Goal: Task Accomplishment & Management: Manage account settings

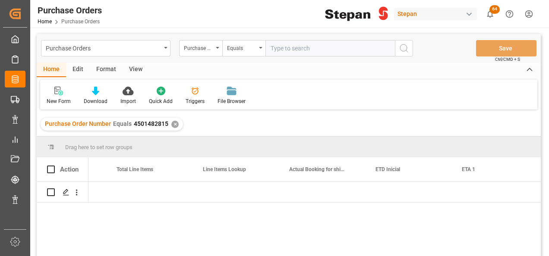
scroll to position [0, 845]
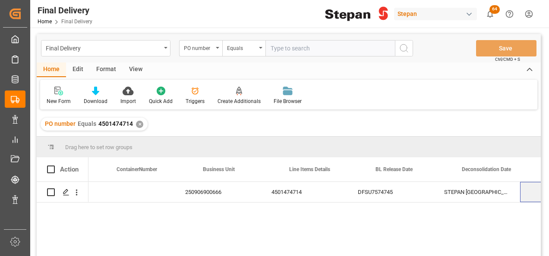
scroll to position [0, 241]
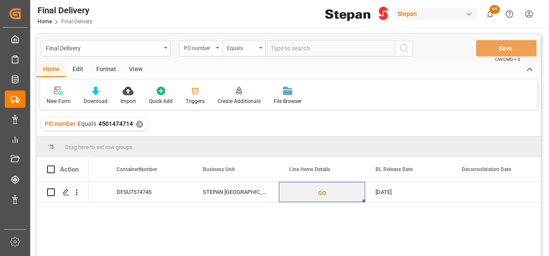
click at [136, 123] on div "✕" at bounding box center [139, 124] width 7 height 7
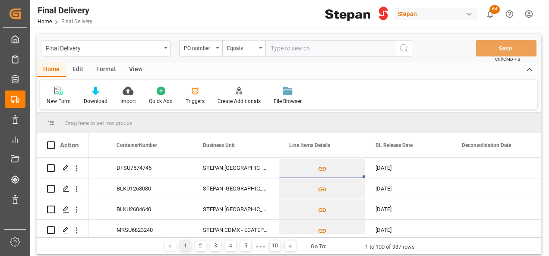
click at [219, 47] on icon "open menu" at bounding box center [217, 48] width 3 height 2
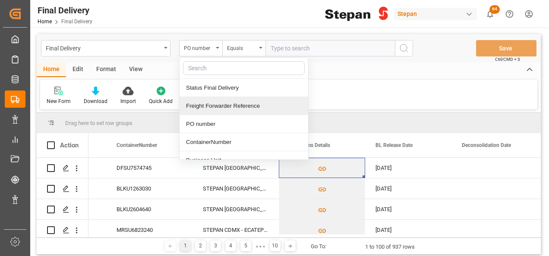
click at [211, 108] on div "Freight Forwarder Reference" at bounding box center [243, 106] width 129 height 18
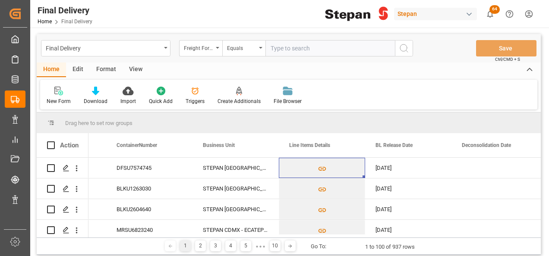
click at [283, 49] on input "text" at bounding box center [329, 48] width 129 height 16
paste input "251006900047"
type input "251006900047"
click at [408, 49] on icon "search button" at bounding box center [404, 48] width 10 height 10
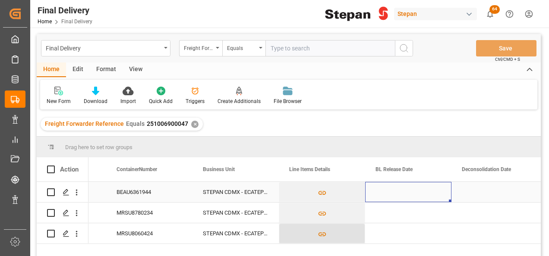
drag, startPoint x: 399, startPoint y: 196, endPoint x: 336, endPoint y: 240, distance: 76.8
click at [399, 196] on div "Press SPACE to select this row." at bounding box center [408, 192] width 86 height 20
click at [387, 195] on div "Press SPACE to select this row." at bounding box center [408, 192] width 86 height 20
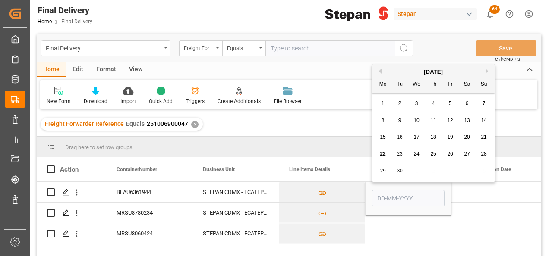
drag, startPoint x: 466, startPoint y: 140, endPoint x: 388, endPoint y: 177, distance: 86.4
click at [466, 139] on span "20" at bounding box center [467, 137] width 6 height 6
type input "20-09-2025"
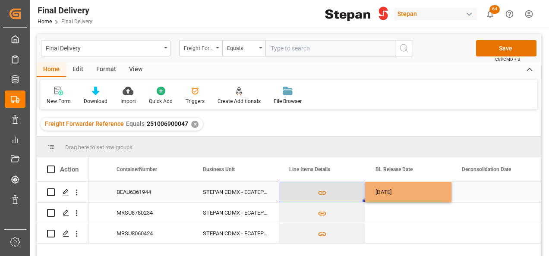
click at [359, 190] on button "Press SPACE to select this row." at bounding box center [321, 192] width 85 height 20
click at [417, 190] on div "20-09-2025" at bounding box center [408, 192] width 86 height 20
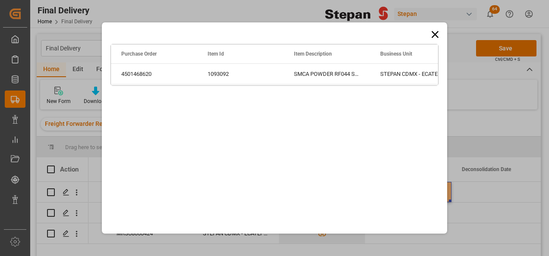
click at [434, 33] on icon at bounding box center [435, 34] width 12 height 12
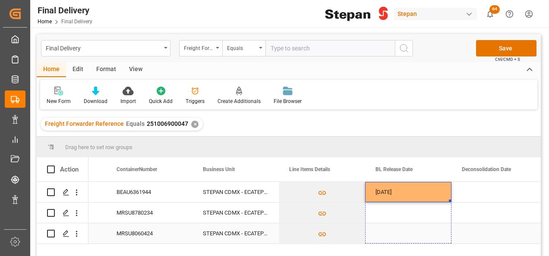
drag, startPoint x: 449, startPoint y: 202, endPoint x: 455, endPoint y: 226, distance: 25.1
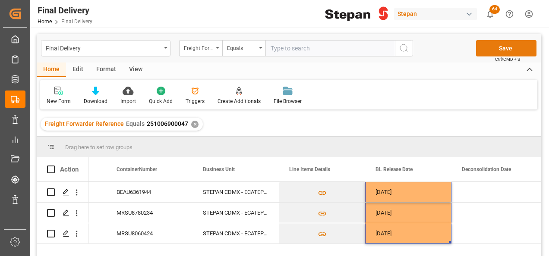
click at [503, 41] on button "Save" at bounding box center [506, 48] width 60 height 16
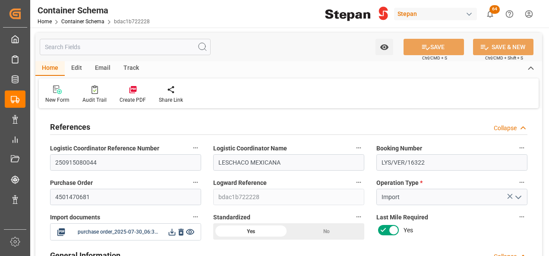
type input "0"
type input "6"
type input "1"
type input "16"
type input "3200"
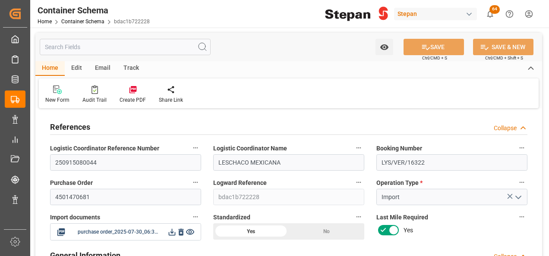
type input "3328"
type input "12"
type input "ECU Worldwide"
type input "FRLEH"
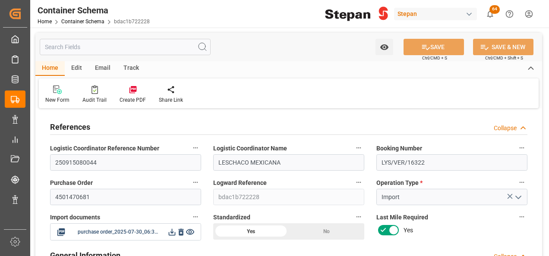
type input "MXVER"
type input "9403619"
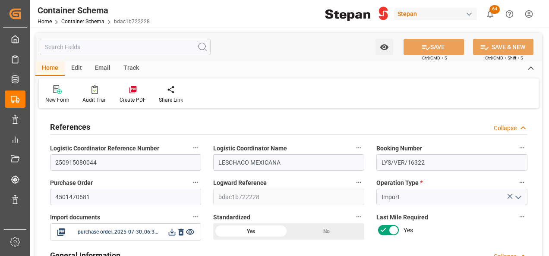
type input "9403619"
type input "1"
type input "38"
type input "27-07-2025 00:00"
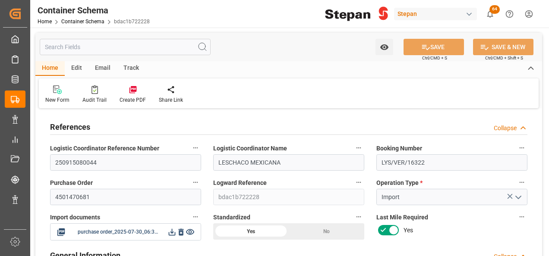
type input "27-07-2025 00:00"
type input "03-09-2025 00:00"
type input "[DATE] 00:00"
type input "02-09-2025 00:00"
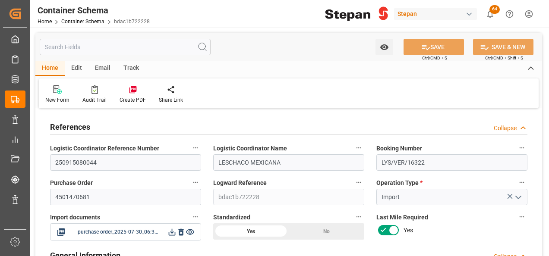
type input "03-09-2025 00:00"
type input "04-09-2025 00:00"
type input "30-07-2025"
type input "09-09-2025 05:30"
type input "30-07-2025 18:16"
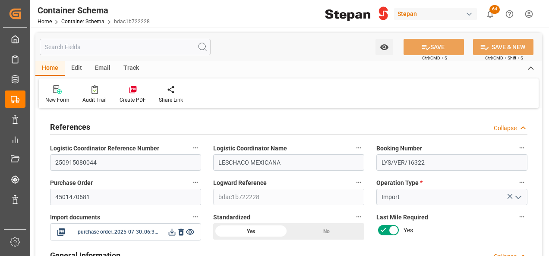
type input "[DATE]"
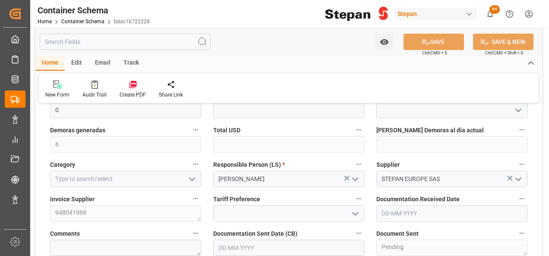
scroll to position [259, 0]
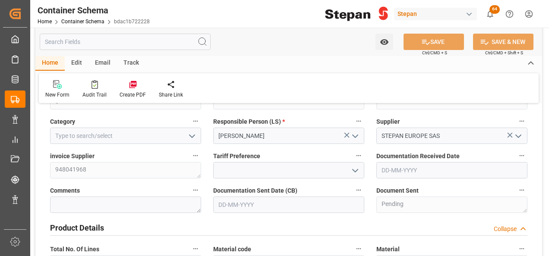
click at [193, 136] on polyline "open menu" at bounding box center [191, 136] width 5 height 3
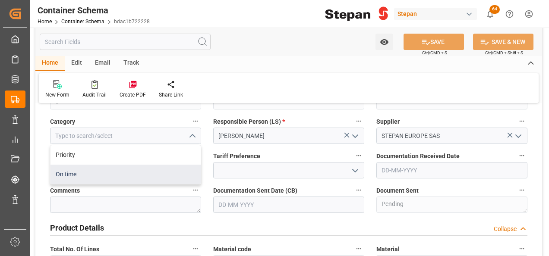
click at [58, 173] on div "On time" at bounding box center [125, 174] width 150 height 19
type input "On time"
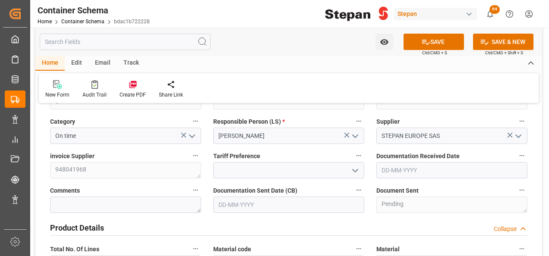
click at [353, 172] on icon "open menu" at bounding box center [355, 171] width 10 height 10
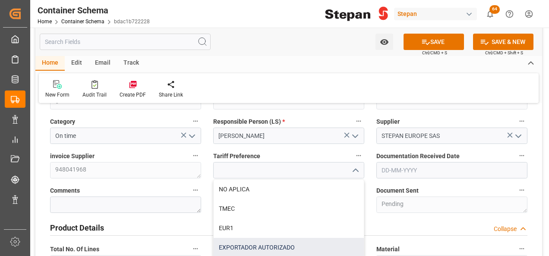
click at [236, 246] on div "EXPORTADOR AUTORIZADO" at bounding box center [289, 247] width 150 height 19
type input "EXPORTADOR AUTORIZADO"
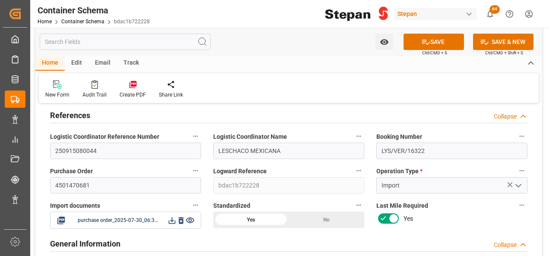
scroll to position [0, 0]
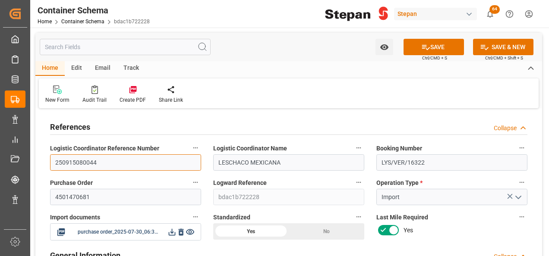
drag, startPoint x: 107, startPoint y: 160, endPoint x: 35, endPoint y: 160, distance: 72.0
click at [233, 123] on div "References Collapse" at bounding box center [288, 126] width 477 height 16
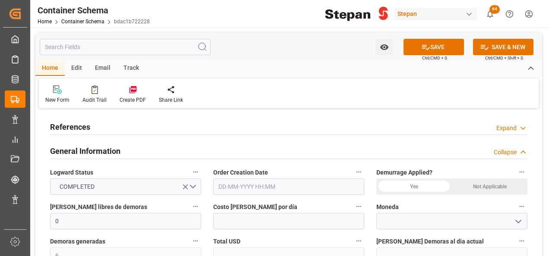
click at [233, 123] on div "References Expand" at bounding box center [288, 126] width 477 height 16
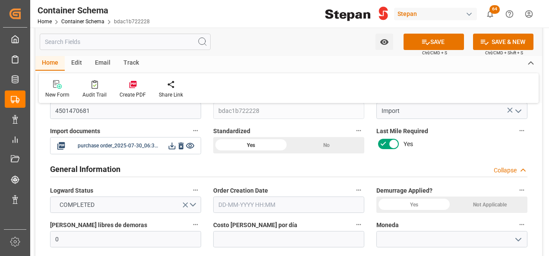
scroll to position [129, 0]
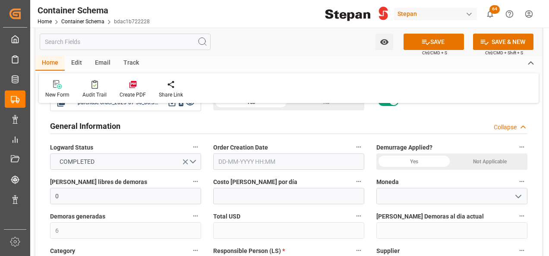
click at [487, 160] on div "Not Applicable" at bounding box center [489, 162] width 75 height 16
click at [245, 163] on input "text" at bounding box center [288, 162] width 151 height 16
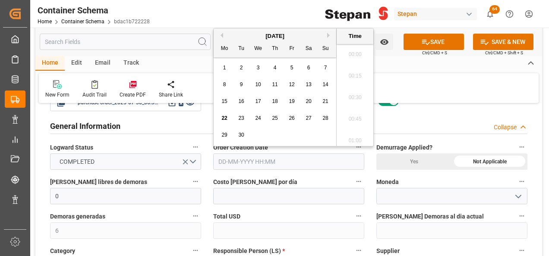
scroll to position [650, 0]
click at [240, 32] on div "September 2025" at bounding box center [275, 36] width 123 height 9
click at [222, 36] on button "Previous Month" at bounding box center [220, 35] width 5 height 5
click at [256, 137] on span "30" at bounding box center [258, 135] width 6 height 6
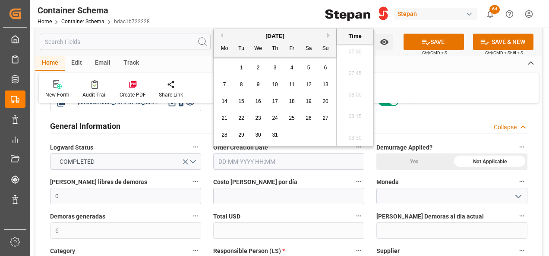
type input "30-07-2025 00:00"
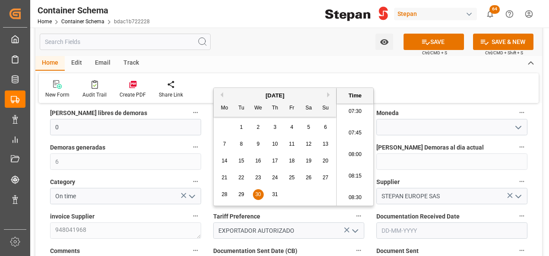
scroll to position [216, 0]
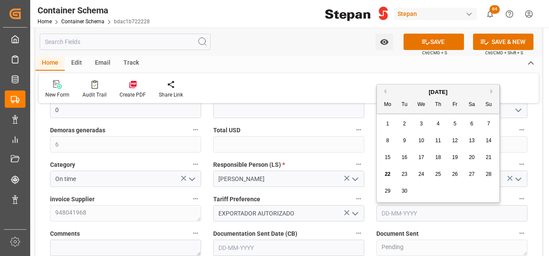
click at [409, 209] on input "text" at bounding box center [451, 213] width 151 height 16
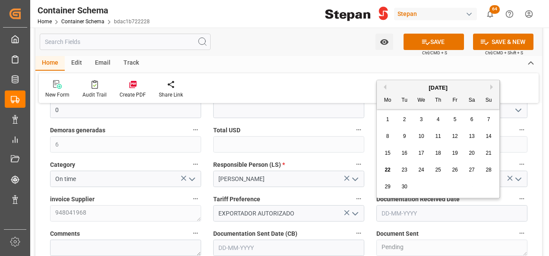
click at [402, 84] on div "September 2025" at bounding box center [438, 88] width 123 height 9
click at [386, 85] on button "Previous Month" at bounding box center [383, 87] width 5 height 5
click at [404, 185] on span "29" at bounding box center [404, 187] width 6 height 6
type input "29-07-2025"
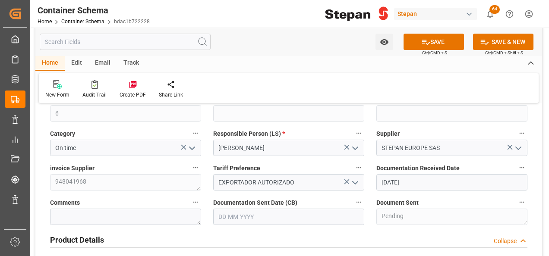
scroll to position [259, 0]
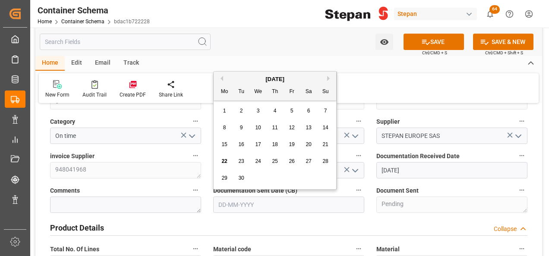
click at [263, 203] on input "text" at bounding box center [288, 205] width 151 height 16
click at [237, 78] on div "September 2025" at bounding box center [275, 79] width 123 height 9
click at [222, 78] on button "Previous Month" at bounding box center [220, 78] width 5 height 5
click at [258, 178] on span "30" at bounding box center [258, 178] width 6 height 6
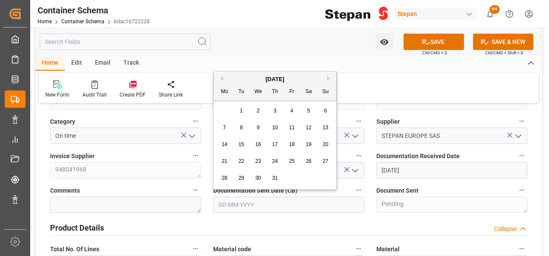
type input "30-07-2025"
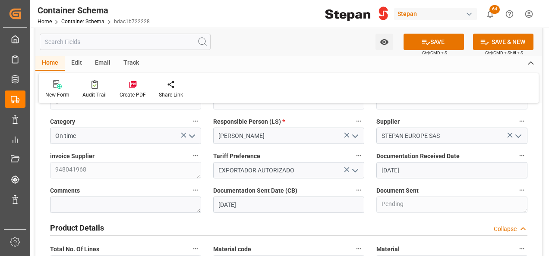
click at [276, 221] on div "Product Details Collapse" at bounding box center [288, 227] width 477 height 16
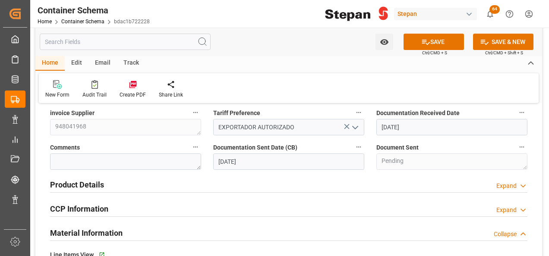
click at [521, 184] on icon at bounding box center [523, 186] width 9 height 9
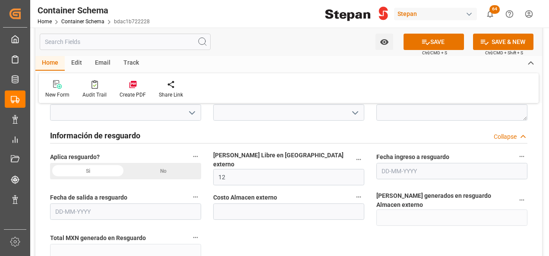
scroll to position [863, 0]
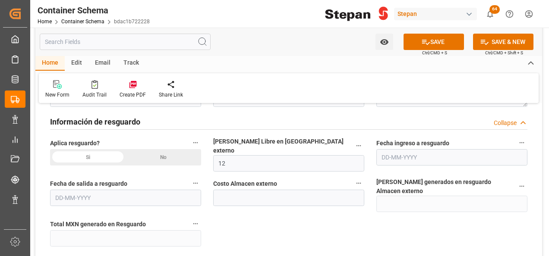
click at [162, 156] on div "No" at bounding box center [163, 157] width 75 height 16
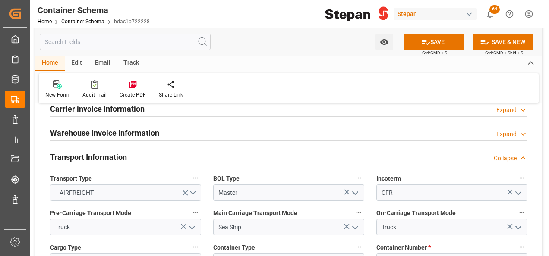
scroll to position [1035, 0]
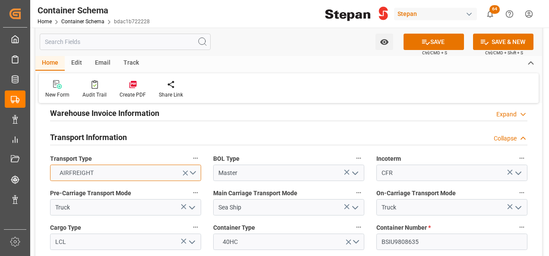
click at [195, 165] on button "AIRFREIGHT" at bounding box center [125, 173] width 151 height 16
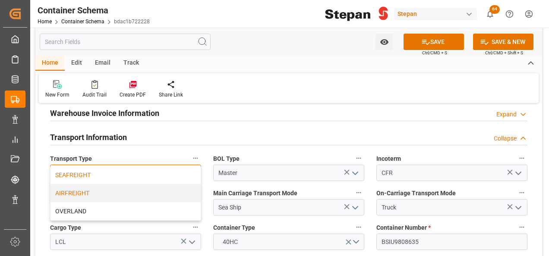
click at [74, 166] on div "SEAFREIGHT" at bounding box center [125, 175] width 150 height 18
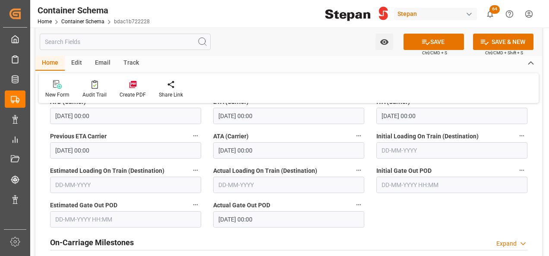
scroll to position [1510, 0]
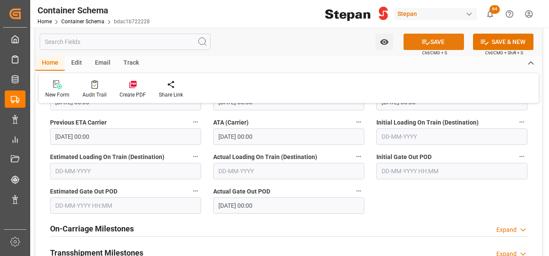
click at [431, 43] on button "SAVE" at bounding box center [433, 42] width 60 height 16
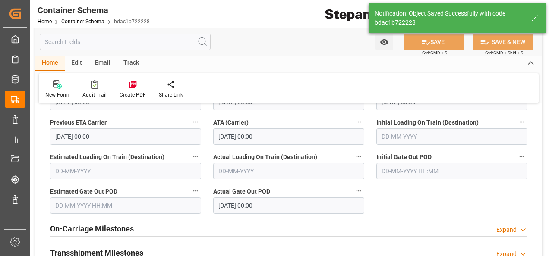
type textarea "Documents Sent"
type input "0"
type input "22-09-2025 14:15"
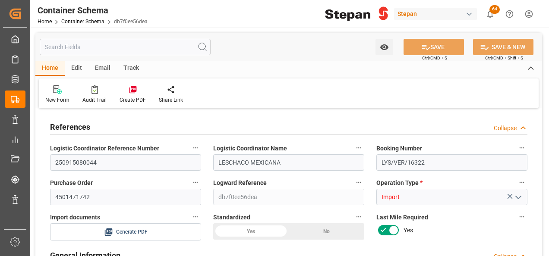
type input "0"
type input "6"
type input "1"
type input "16"
type input "3960"
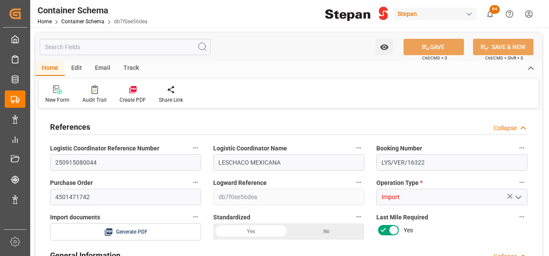
type input "4114"
type input "12"
type input "ECU Worldwide"
type input "FRLEH"
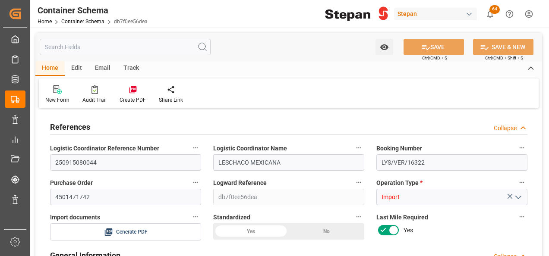
type input "MXVER"
type input "9403619"
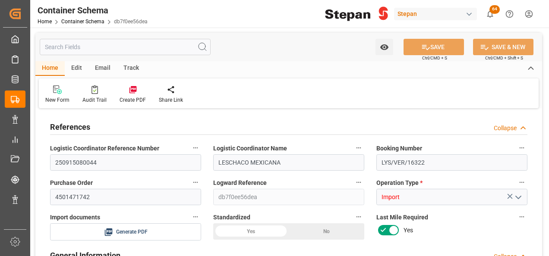
type input "9403619"
type input "1"
type input "38"
type input "[DATE] 00:00"
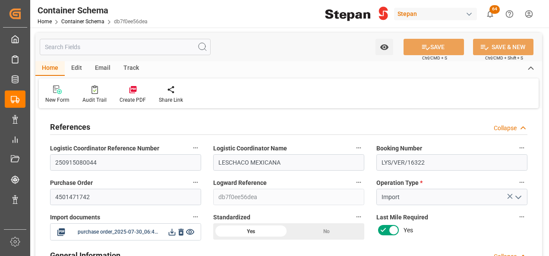
type input "[DATE] 00:00"
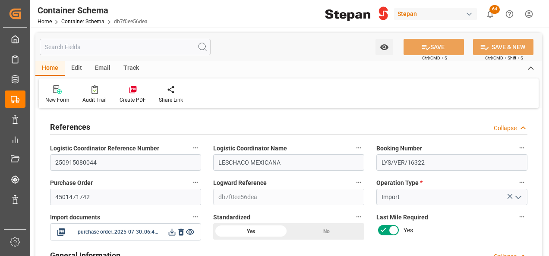
type input "[DATE] 00:00"
type input "[DATE]"
type input "09-09-2025 05:31"
type input "30-07-2025 18:39"
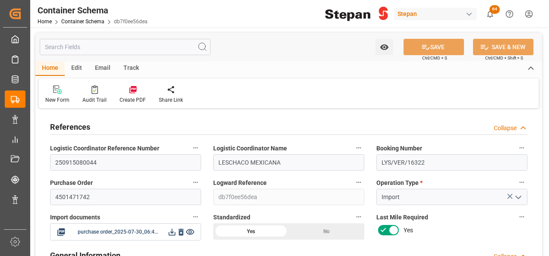
type input "[DATE]"
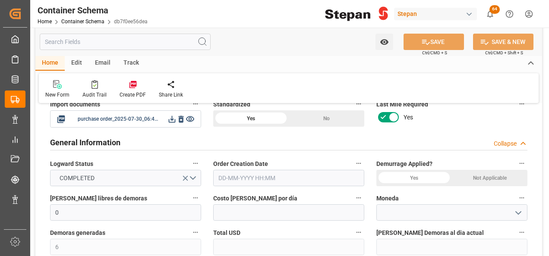
scroll to position [129, 0]
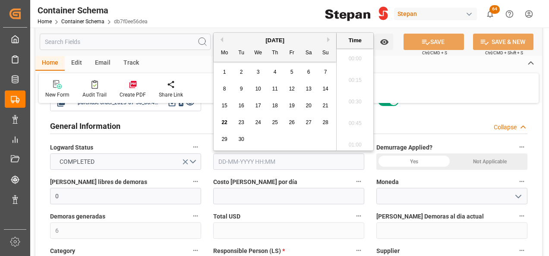
click at [280, 159] on input "text" at bounding box center [288, 162] width 151 height 16
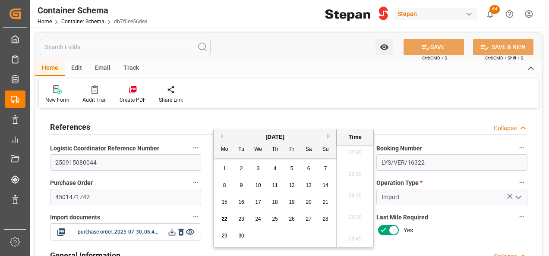
click at [434, 123] on div "References Collapse" at bounding box center [288, 126] width 477 height 16
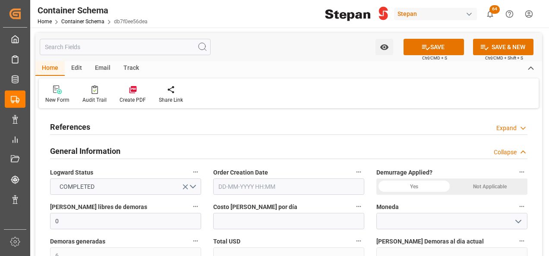
click at [513, 128] on div "Expand" at bounding box center [506, 128] width 20 height 9
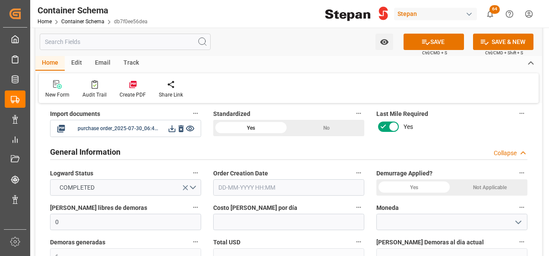
scroll to position [129, 0]
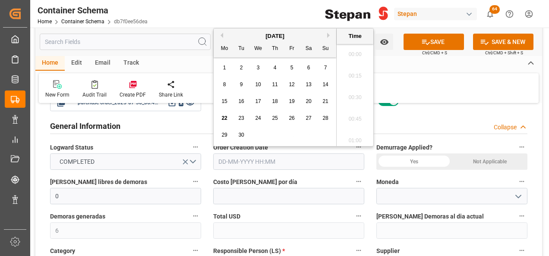
click at [261, 154] on input "text" at bounding box center [288, 162] width 151 height 16
click at [223, 35] on div "September 2025" at bounding box center [275, 36] width 123 height 9
click at [220, 35] on button "Previous Month" at bounding box center [220, 35] width 5 height 5
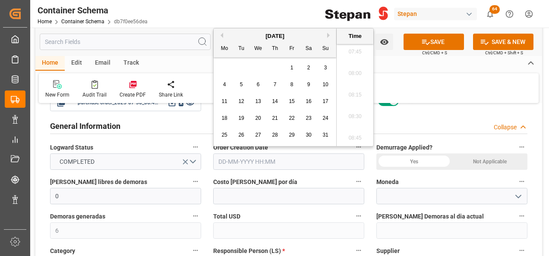
click at [220, 35] on button "Previous Month" at bounding box center [220, 35] width 5 height 5
click at [257, 132] on span "30" at bounding box center [258, 135] width 6 height 6
type input "30-07-2025 00:00"
click at [481, 162] on div "Not Applicable" at bounding box center [489, 162] width 75 height 16
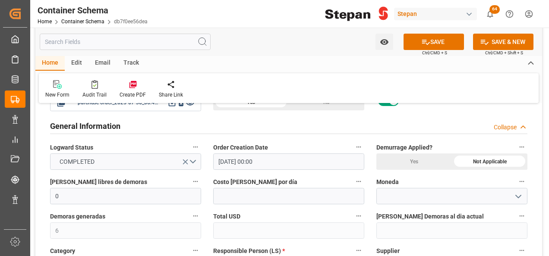
click at [518, 192] on icon "open menu" at bounding box center [518, 197] width 10 height 10
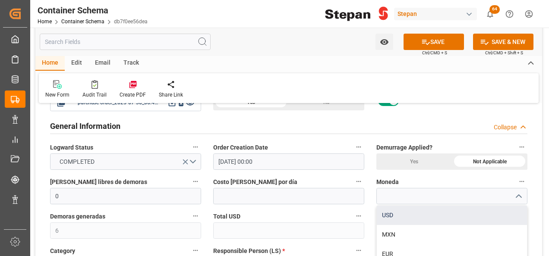
click at [391, 217] on div "USD" at bounding box center [452, 215] width 150 height 19
type input "USD"
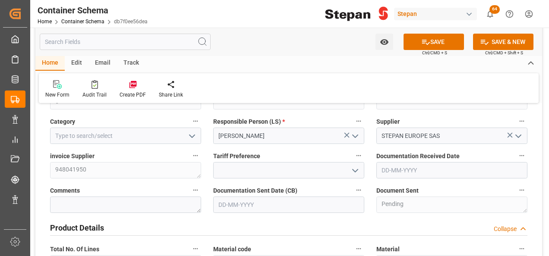
scroll to position [216, 0]
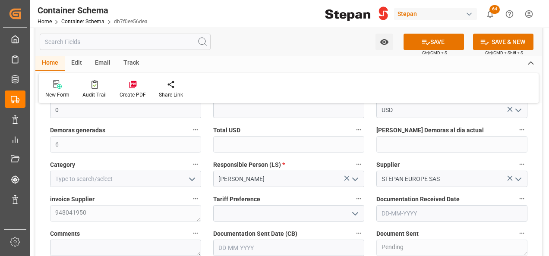
click at [353, 215] on icon "open menu" at bounding box center [355, 214] width 10 height 10
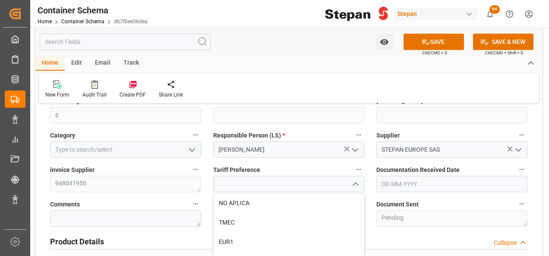
scroll to position [302, 0]
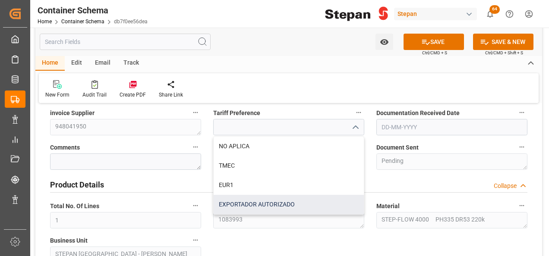
click at [241, 201] on div "EXPORTADOR AUTORIZADO" at bounding box center [289, 204] width 150 height 19
type input "EXPORTADOR AUTORIZADO"
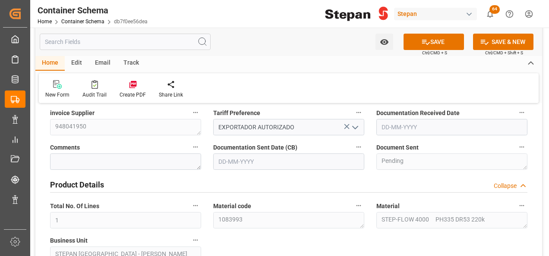
click at [428, 123] on body "Created by potrace 1.15, written by Peter Selinger 2001-2017 Created by potrace…" at bounding box center [274, 128] width 549 height 256
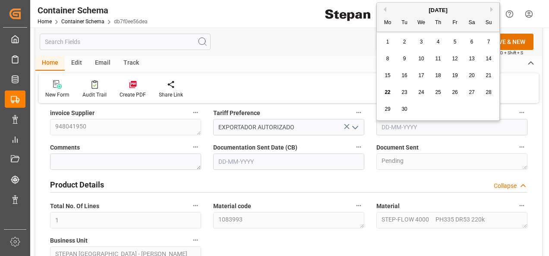
click at [396, 9] on div "September 2025" at bounding box center [438, 10] width 123 height 9
click at [386, 9] on div "September 2025" at bounding box center [438, 10] width 123 height 9
click at [384, 9] on button "Previous Month" at bounding box center [383, 9] width 5 height 5
click at [383, 9] on button "Previous Month" at bounding box center [383, 9] width 5 height 5
click at [405, 106] on span "29" at bounding box center [404, 109] width 6 height 6
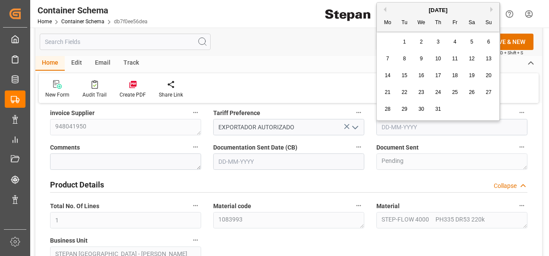
type input "29-07-2025"
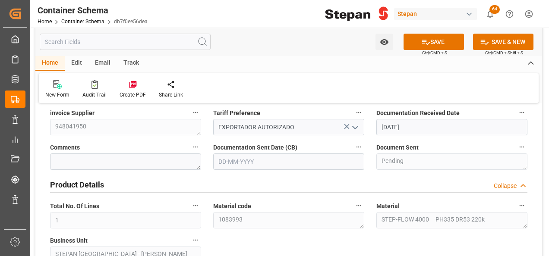
click at [266, 156] on input "text" at bounding box center [288, 162] width 151 height 16
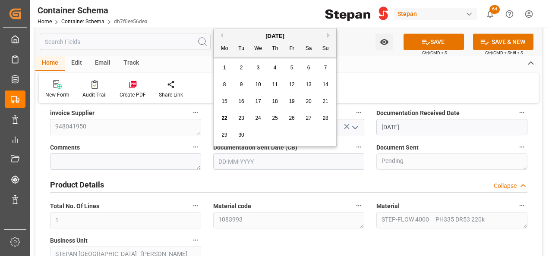
click at [221, 36] on button "Previous Month" at bounding box center [220, 35] width 5 height 5
click at [220, 36] on button "Previous Month" at bounding box center [220, 35] width 5 height 5
click at [259, 135] on span "30" at bounding box center [258, 135] width 6 height 6
type input "30-07-2025"
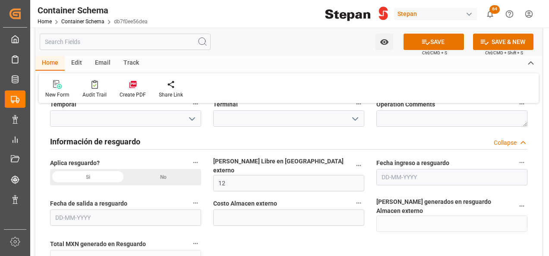
scroll to position [863, 0]
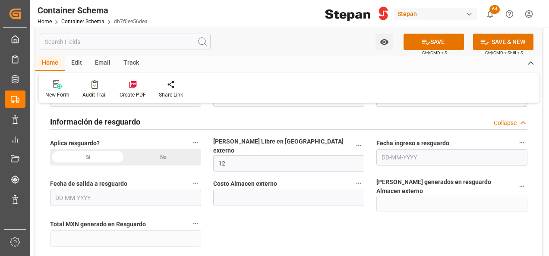
click at [170, 155] on div "No" at bounding box center [163, 157] width 75 height 16
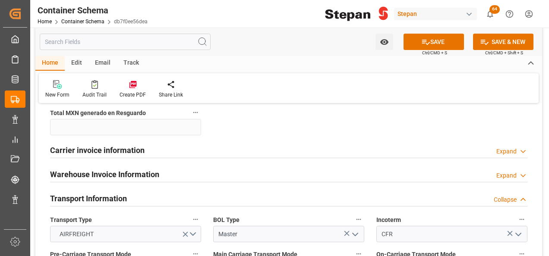
scroll to position [992, 0]
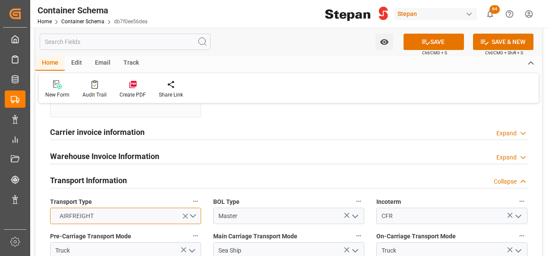
click at [194, 208] on button "AIRFREIGHT" at bounding box center [125, 216] width 151 height 16
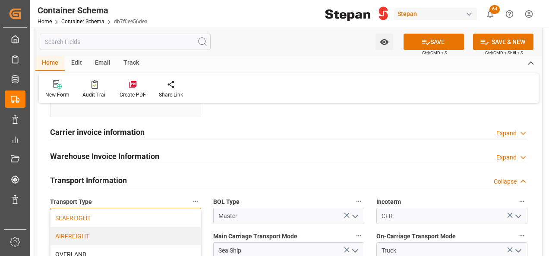
click at [73, 209] on div "SEAFREIGHT" at bounding box center [125, 218] width 150 height 18
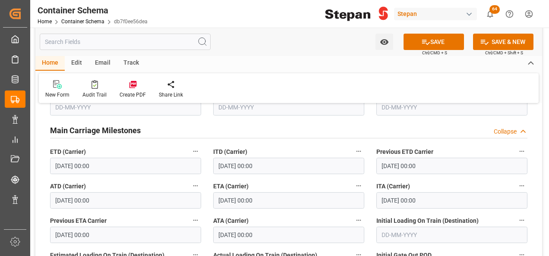
scroll to position [1424, 0]
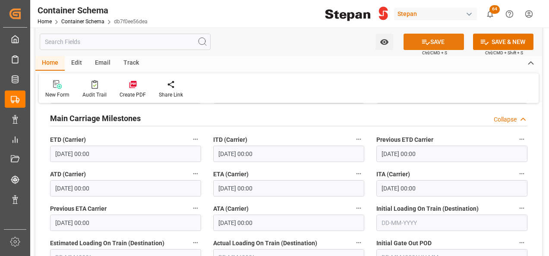
click at [434, 43] on button "SAVE" at bounding box center [433, 42] width 60 height 16
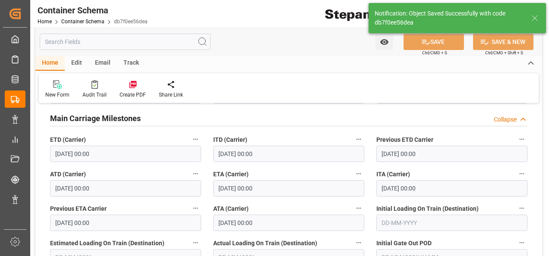
type textarea "Documents Sent"
type input "0"
type input "22-09-2025 14:17"
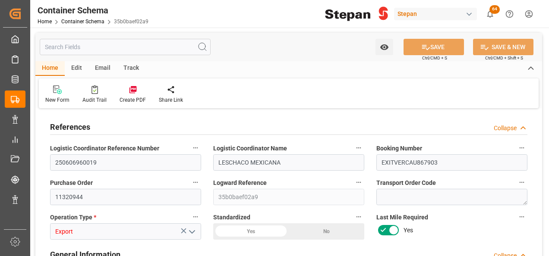
type input "1"
type input "16"
type input "1632"
type input "1772"
type input "SACO"
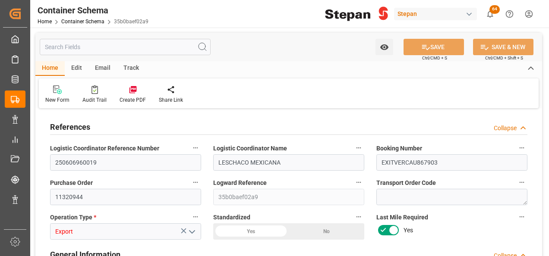
type input "Saco Shipping GmbH"
type input "MXVER"
type input "DOCAU"
type input "9406922"
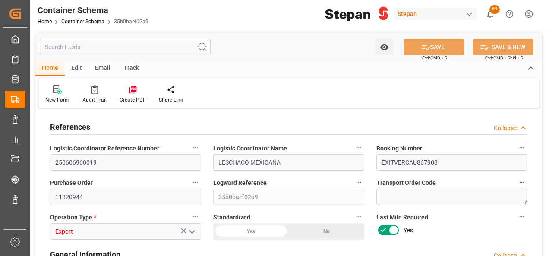
type input "9406922"
type input "29-05-2025"
type input "27-05-2025"
type input "02-06-2025"
type input "08-06-2025 00:00"
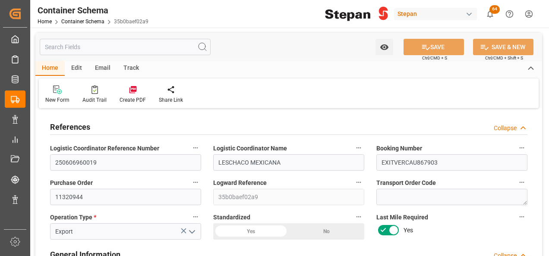
type input "08-06-2025 00:00"
type input "16-06-2025 00:00"
type input "07-08-2025"
type input "22-09-2025 06:50"
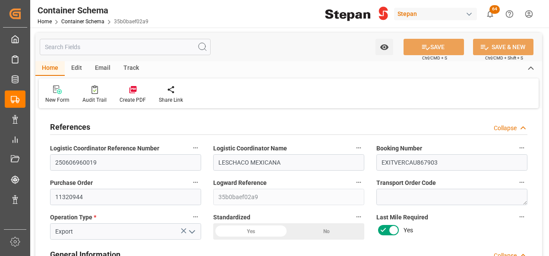
type input "07-08-2025 14:23"
type input "[DATE]"
drag, startPoint x: 102, startPoint y: 167, endPoint x: 46, endPoint y: 165, distance: 56.1
click at [46, 165] on div "Logistic Coordinator Reference Number 250606960019" at bounding box center [125, 156] width 163 height 35
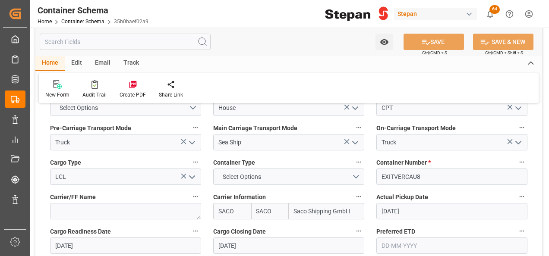
scroll to position [690, 0]
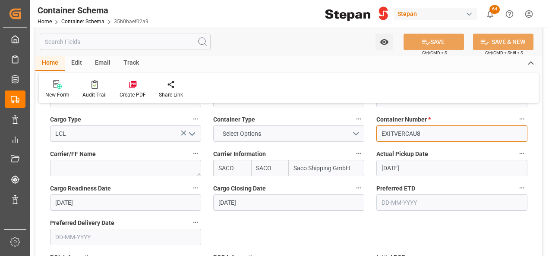
drag, startPoint x: 421, startPoint y: 130, endPoint x: 361, endPoint y: 130, distance: 60.4
paste input "SMLU7957630"
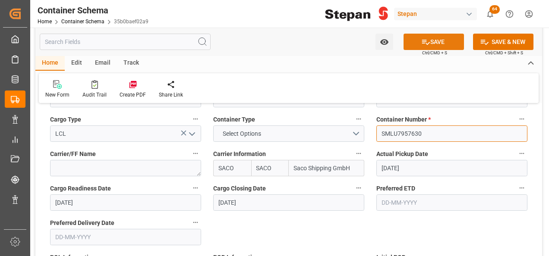
type input "SMLU7957630"
click at [430, 40] on button "SAVE" at bounding box center [433, 42] width 60 height 16
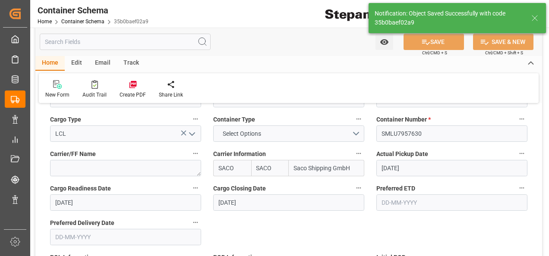
type input "22-09-2025 14:23"
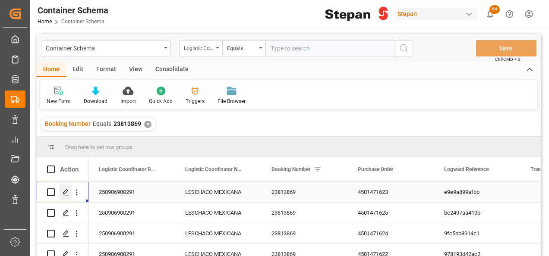
click at [64, 191] on icon "Press SPACE to select this row." at bounding box center [66, 192] width 7 height 7
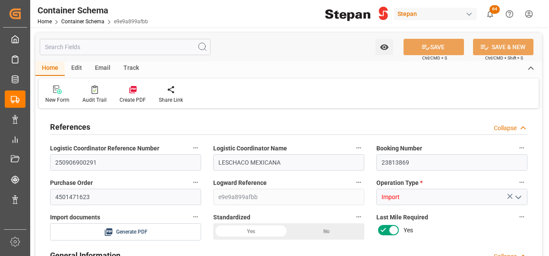
type input "21"
type input "50"
type input "0"
type input "1"
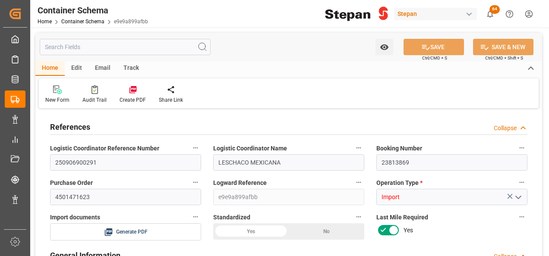
type input "1"
type input "20180"
type input "12"
type input "4"
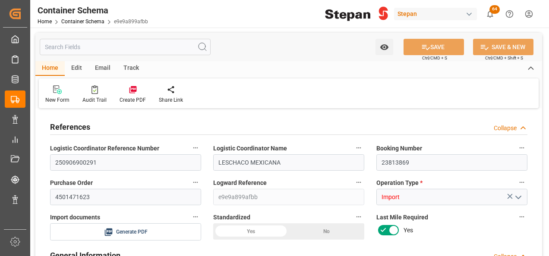
type input "Maersk"
type input "Maersk Line AS"
type input "BEANR"
type input "MXVER"
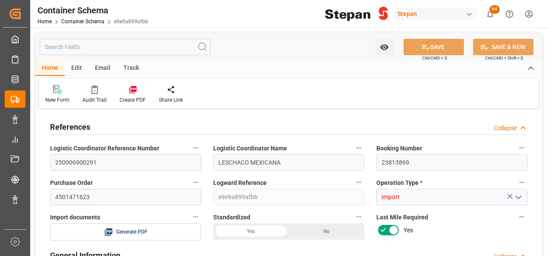
type input "MXVER"
type input "9211482"
type input "0"
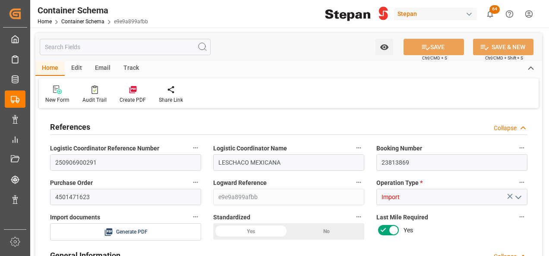
type input "19"
type input "[DATE] 00:00"
type input "[DATE]"
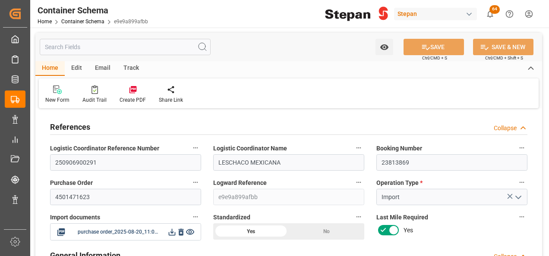
type input "[DATE] 00:00"
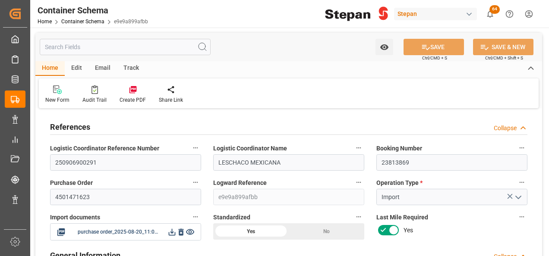
type input "[DATE] 00:00"
type input "[DATE]"
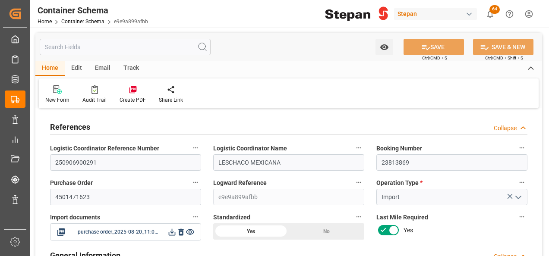
type input "22-09-2025 06:42"
type input "20-08-2025 22:43"
type input "[DATE]"
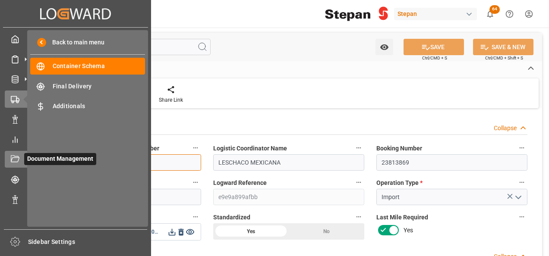
drag, startPoint x: 104, startPoint y: 162, endPoint x: 26, endPoint y: 158, distance: 78.6
click at [26, 158] on div "Created by potrace 1.15, written by Peter Selinger 2001-2017 Created by potrace…" at bounding box center [274, 128] width 549 height 256
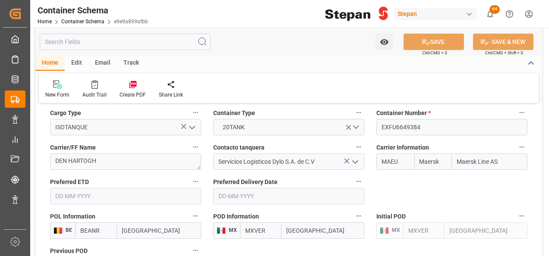
scroll to position [1165, 0]
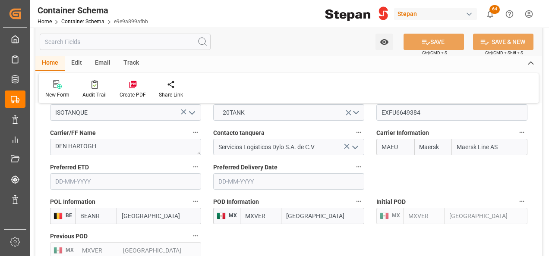
click at [476, 139] on input "Maersk Line AS" at bounding box center [489, 147] width 75 height 16
drag, startPoint x: 500, startPoint y: 132, endPoint x: 458, endPoint y: 130, distance: 41.5
click at [458, 139] on input "Maersk Line AS" at bounding box center [489, 147] width 75 height 16
type input "hapa"
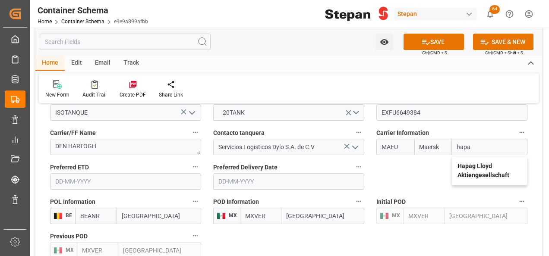
click at [474, 163] on b "Hapag Lloyd Aktiengesellschaft" at bounding box center [483, 171] width 52 height 16
type input "HLCU"
type input "Hapag [PERSON_NAME]"
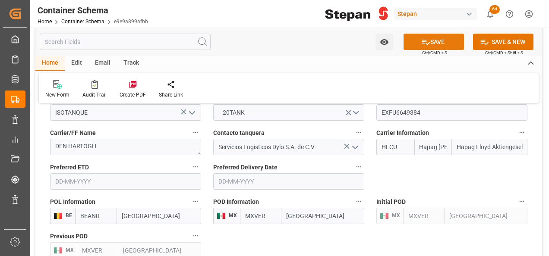
type input "Hapag Lloyd Aktiengesellschaft"
click at [431, 41] on button "SAVE" at bounding box center [433, 42] width 60 height 16
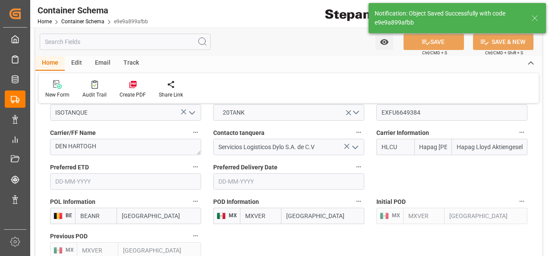
type input "22-09-2025 14:29"
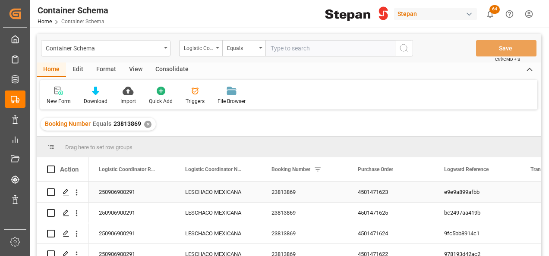
click at [303, 192] on div "23813869" at bounding box center [304, 192] width 86 height 20
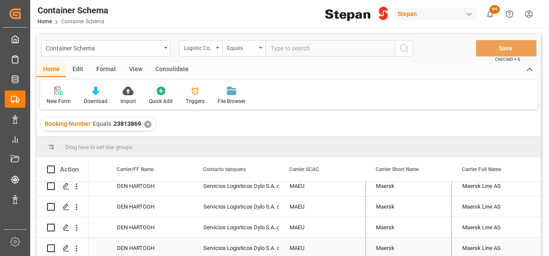
drag, startPoint x: 450, startPoint y: 202, endPoint x: 427, endPoint y: 240, distance: 44.3
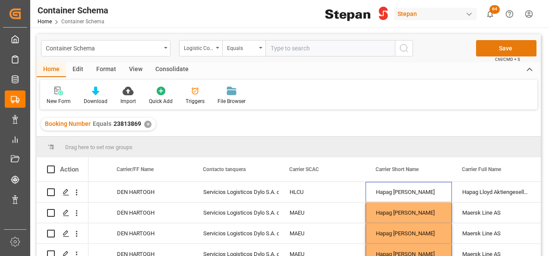
click at [502, 44] on button "Save" at bounding box center [506, 48] width 60 height 16
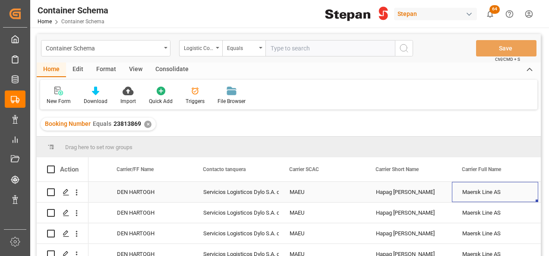
click at [503, 189] on div "Maersk Line AS" at bounding box center [495, 192] width 86 height 20
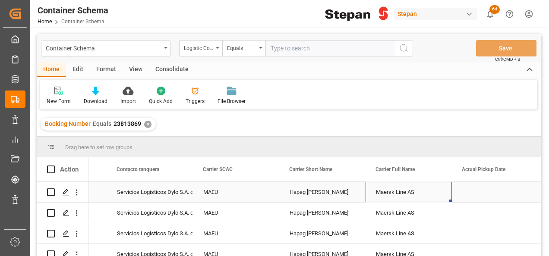
click at [431, 195] on div "Maersk Line AS" at bounding box center [408, 192] width 86 height 20
click at [427, 198] on icon "Press SPACE to select this row." at bounding box center [427, 196] width 9 height 9
click at [431, 198] on input "Press SPACE to select this row." at bounding box center [408, 197] width 72 height 16
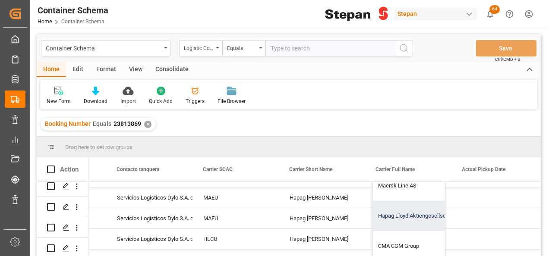
click at [401, 207] on div "Hapag Lloyd Aktiengesellschaft" at bounding box center [417, 216] width 88 height 30
type input "Hapag Lloyd Aktiengesellschaft"
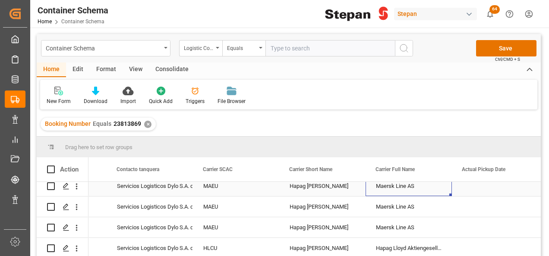
click at [428, 191] on div "Maersk Line AS" at bounding box center [408, 186] width 86 height 20
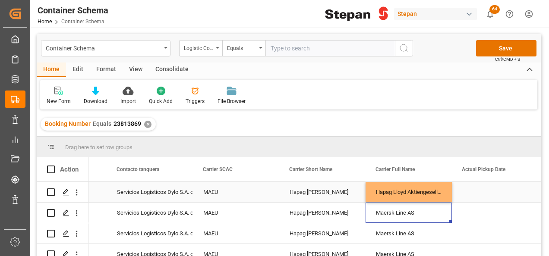
click at [436, 195] on div "Hapag Lloyd Aktiengesellschaft" at bounding box center [408, 192] width 86 height 20
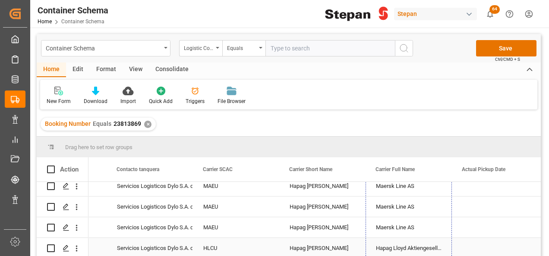
drag, startPoint x: 449, startPoint y: 201, endPoint x: 431, endPoint y: 244, distance: 46.3
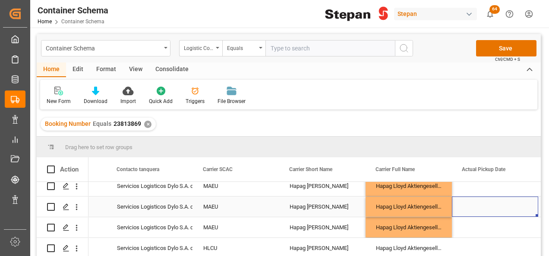
click at [484, 203] on div "Press SPACE to select this row." at bounding box center [495, 207] width 86 height 20
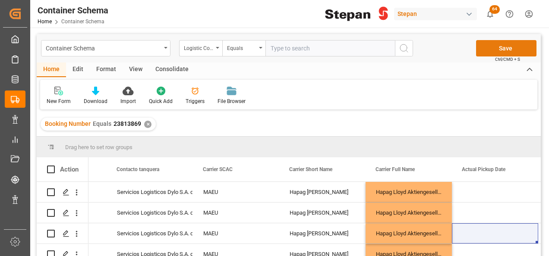
click at [500, 45] on button "Save" at bounding box center [506, 48] width 60 height 16
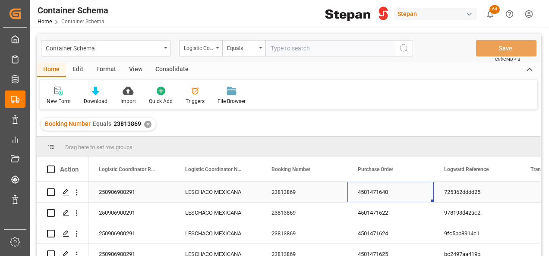
click at [375, 188] on div "4501471640" at bounding box center [390, 192] width 86 height 20
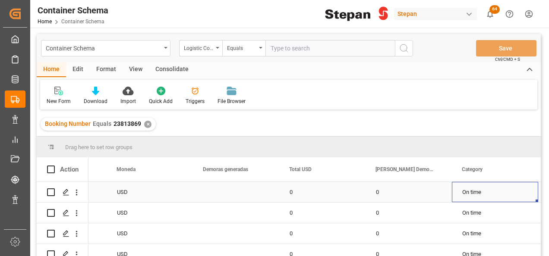
scroll to position [0, 1276]
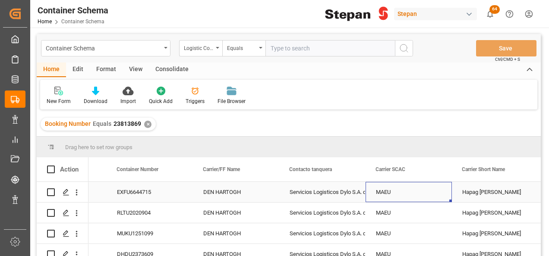
click at [397, 195] on div "MAEU" at bounding box center [408, 192] width 86 height 20
click at [424, 198] on icon "Press SPACE to select this row." at bounding box center [427, 196] width 9 height 9
click at [435, 197] on icon "open menu" at bounding box center [436, 197] width 10 height 10
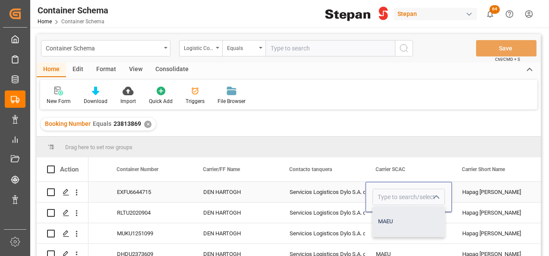
click at [408, 229] on div "MAEU" at bounding box center [409, 222] width 72 height 30
type input "MAEU"
click at [430, 195] on button "open menu" at bounding box center [435, 197] width 13 height 13
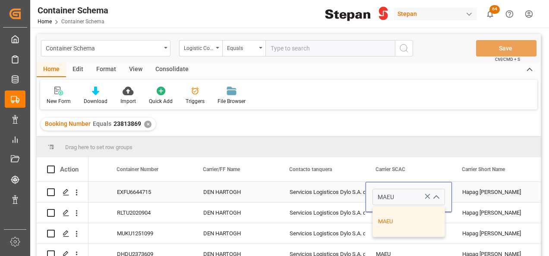
click at [429, 197] on button "close menu" at bounding box center [435, 197] width 13 height 13
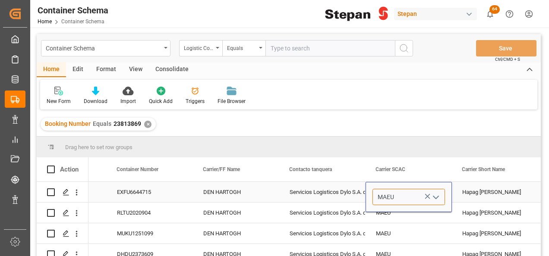
click at [400, 196] on input "MAEU" at bounding box center [408, 197] width 72 height 16
drag, startPoint x: 402, startPoint y: 196, endPoint x: 325, endPoint y: 197, distance: 76.4
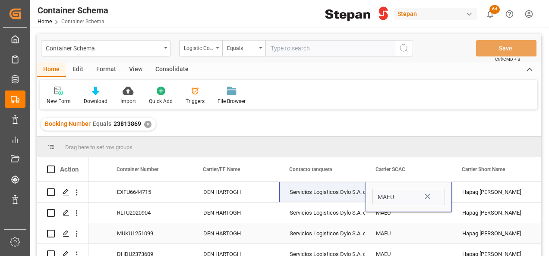
click at [434, 230] on div "MAEU" at bounding box center [408, 233] width 86 height 20
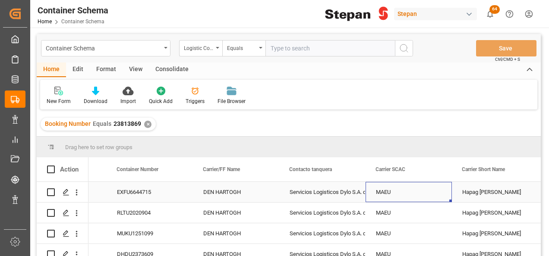
click at [420, 191] on div "MAEU" at bounding box center [408, 192] width 86 height 20
click at [65, 193] on polygon "Press SPACE to select this row." at bounding box center [65, 192] width 4 height 4
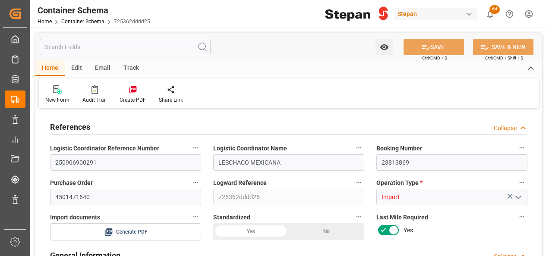
type input "21"
type input "50"
type input "0"
type input "1"
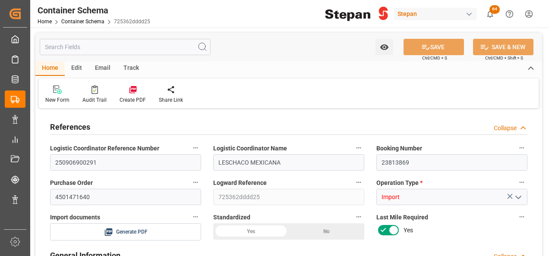
type input "1"
type input "20170"
type input "12"
type input "4"
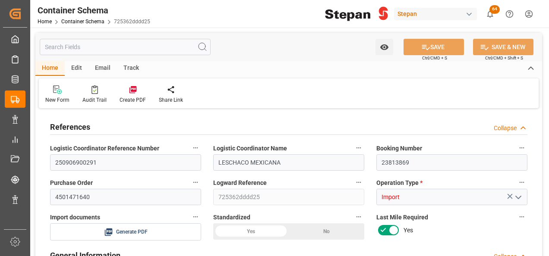
type input "Hapag [PERSON_NAME]"
type input "Hapag Lloyd Aktiengesellschaft"
type input "BEANR"
type input "MXVER"
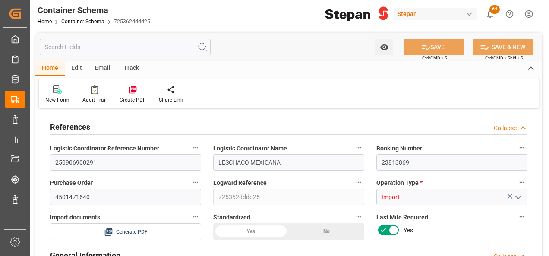
type input "MXVER"
type input "9211482"
type input "0"
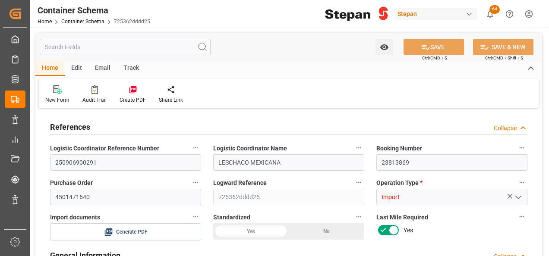
type input "19"
type input "[DATE] 00:00"
type input "[DATE]"
type input "06-09-2025"
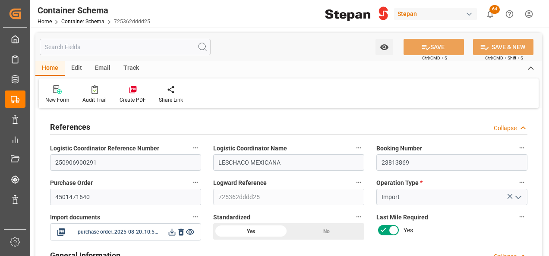
type input "13-08-2025 00:00"
type input "01-09-2025 00:00"
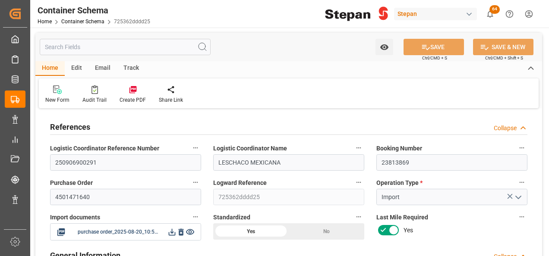
type input "01-09-2025 00:00"
type input "06-09-2025 00:00"
type input "06-09-2025"
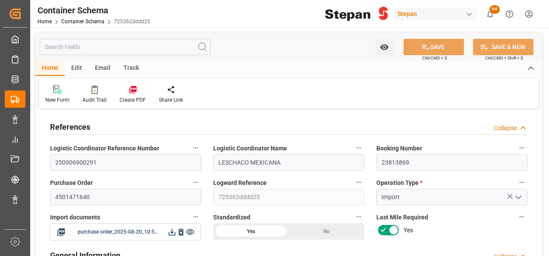
type input "22-09-2025 14:30"
type input "20-08-2025 22:48"
type input "[DATE]"
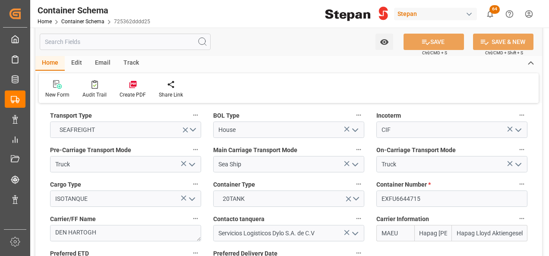
click at [433, 225] on input "Hapag [PERSON_NAME]" at bounding box center [433, 233] width 38 height 16
click at [464, 225] on input "Hapag Lloyd Aktiengesellschaft" at bounding box center [489, 233] width 75 height 16
drag, startPoint x: 456, startPoint y: 218, endPoint x: 550, endPoint y: 226, distance: 94.0
click at [548, 226] on html "Created by potrace 1.15, written by Peter Selinger 2001-2017 Created by potrace…" at bounding box center [274, 128] width 549 height 256
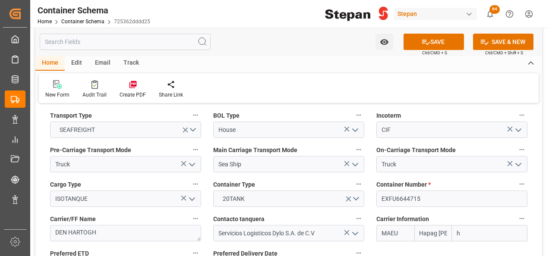
type input "ha"
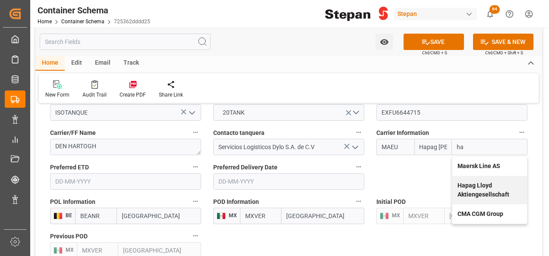
click at [468, 176] on div "Hapag Lloyd Aktiengesellschaft" at bounding box center [489, 190] width 75 height 28
type input "HLCU"
type input "Hapag Lloyd Aktiengesellschaft"
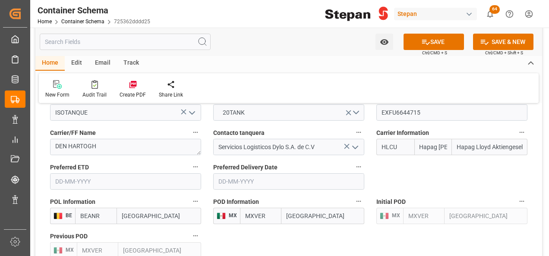
click at [447, 139] on input "Hapag [PERSON_NAME]" at bounding box center [433, 147] width 38 height 16
click at [434, 40] on button "SAVE" at bounding box center [433, 42] width 60 height 16
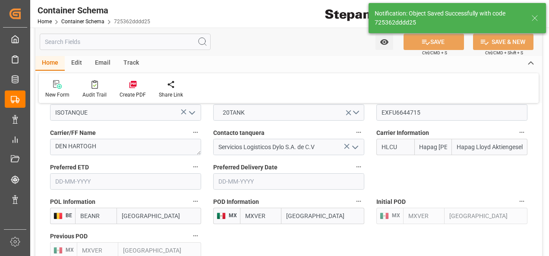
type input "22-09-2025 14:31"
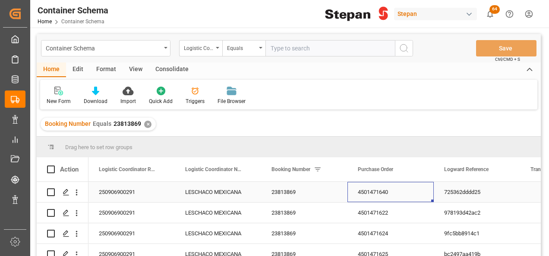
click at [390, 196] on div "4501471640" at bounding box center [390, 192] width 86 height 20
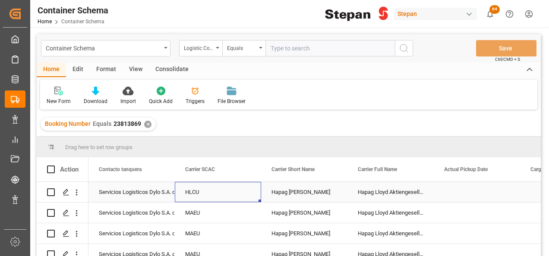
click at [195, 192] on div "HLCU" at bounding box center [218, 192] width 86 height 20
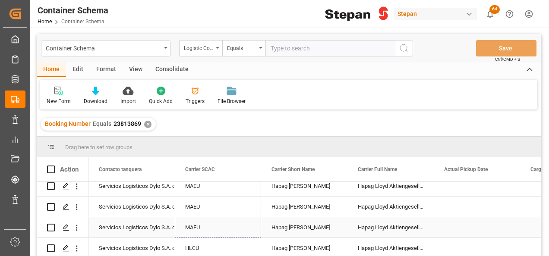
drag, startPoint x: 260, startPoint y: 201, endPoint x: 246, endPoint y: 229, distance: 30.9
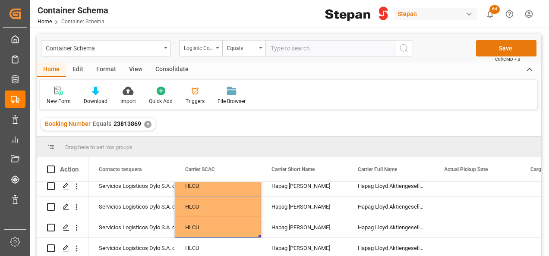
click at [510, 50] on button "Save" at bounding box center [506, 48] width 60 height 16
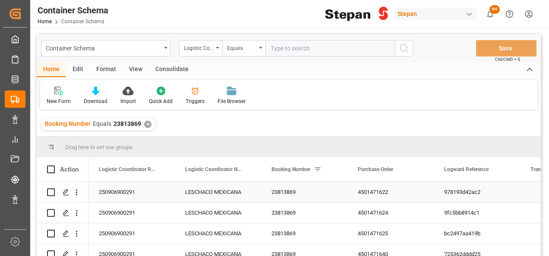
click at [310, 197] on div "23813869" at bounding box center [304, 192] width 86 height 20
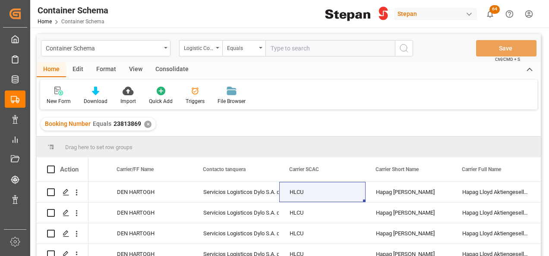
click at [149, 123] on div "✕" at bounding box center [147, 124] width 7 height 7
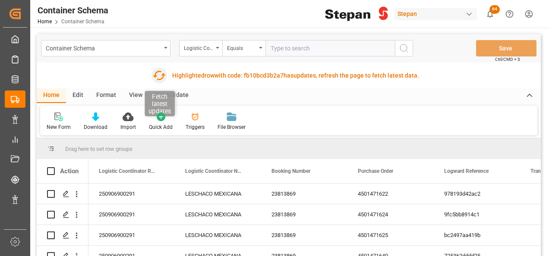
click at [160, 71] on icon "button" at bounding box center [159, 75] width 13 height 9
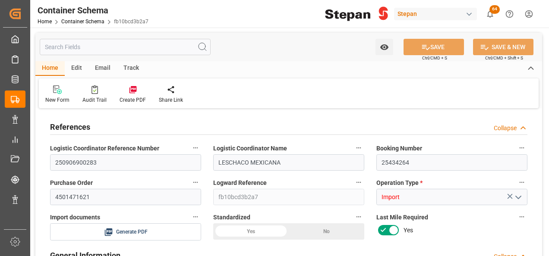
type input "21"
type input "50"
type input "-350"
type input "-7"
type input "1"
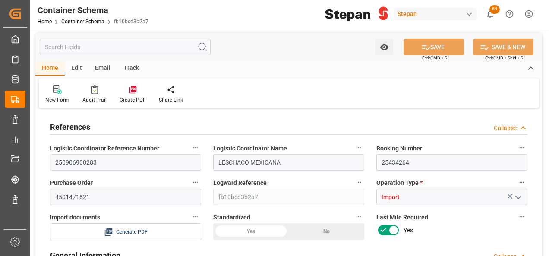
type input "1"
type input "20180"
type input "12"
type input "-5"
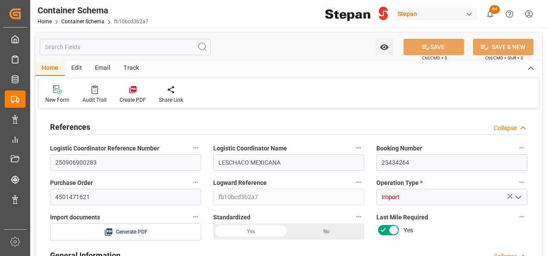
type input "Maersk"
type input "Maersk Line AS"
type input "BEANR"
type input "MXVER"
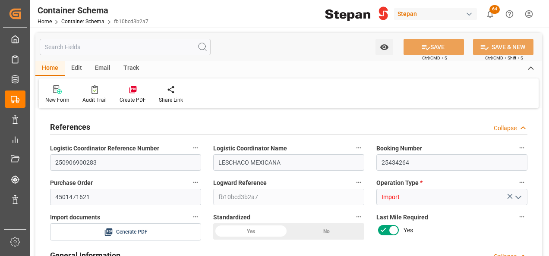
type input "MXVER"
type input "9635688"
type input "0"
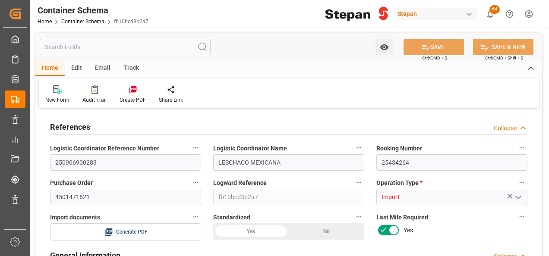
type input "19"
type input "[DATE] 00:00"
type input "[DATE]"
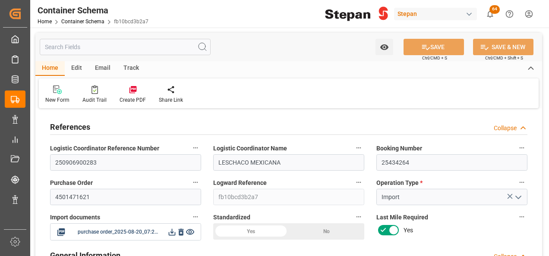
type input "[DATE] 00:00"
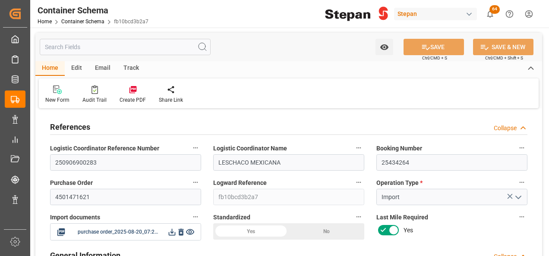
type input "[DATE] 00:00"
type input "[DATE]"
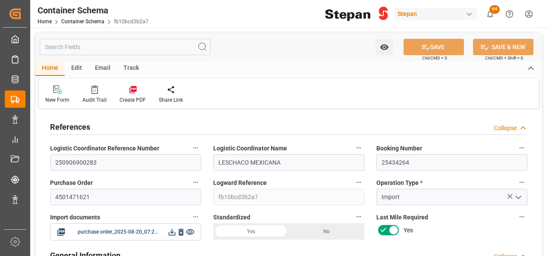
type input "[DATE] 06:43"
type input "[DATE] 19:18"
type input "[DATE]"
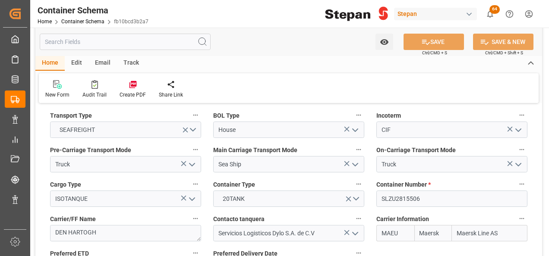
scroll to position [1122, 0]
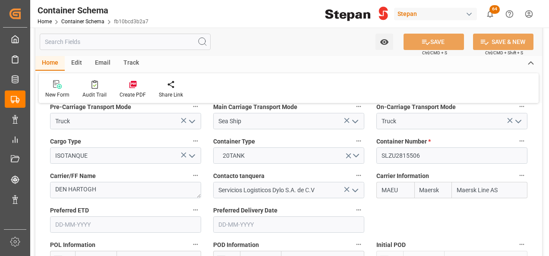
click at [465, 182] on input "Maersk Line AS" at bounding box center [489, 190] width 75 height 16
click at [504, 182] on input "Maersk Line AS" at bounding box center [489, 190] width 75 height 16
drag, startPoint x: 504, startPoint y: 176, endPoint x: 443, endPoint y: 179, distance: 60.5
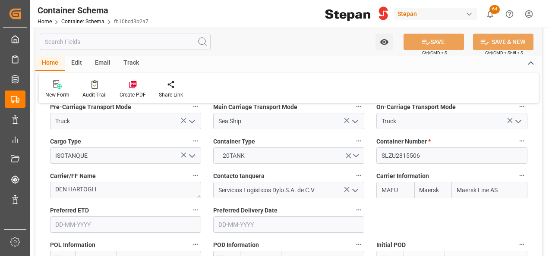
click at [443, 182] on div "[PERSON_NAME] Maersk Line AS" at bounding box center [451, 190] width 151 height 16
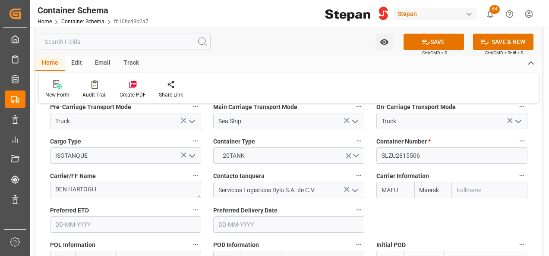
click at [491, 182] on input "text" at bounding box center [489, 190] width 75 height 16
type input "h"
type input "hapa"
click at [479, 206] on b "Hapag Lloyd Aktiengesellschaft" at bounding box center [483, 214] width 52 height 16
type input "HLCU"
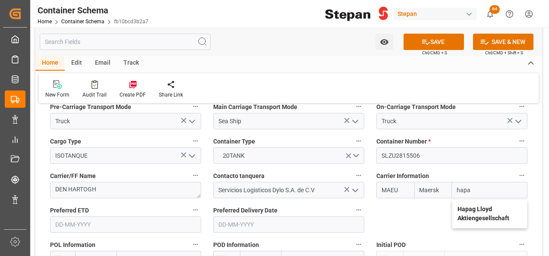
type input "Hapag [PERSON_NAME]"
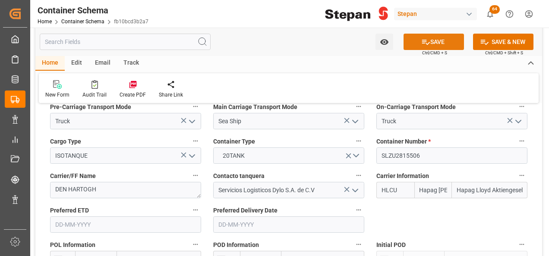
type input "Hapag Lloyd Aktiengesellschaft"
click at [440, 45] on button "SAVE" at bounding box center [433, 42] width 60 height 16
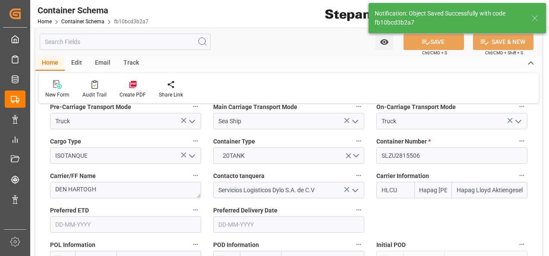
type input "[DATE] 14:33"
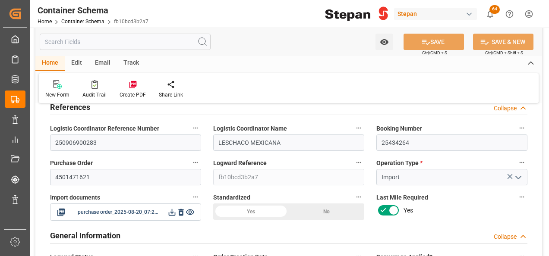
scroll to position [0, 0]
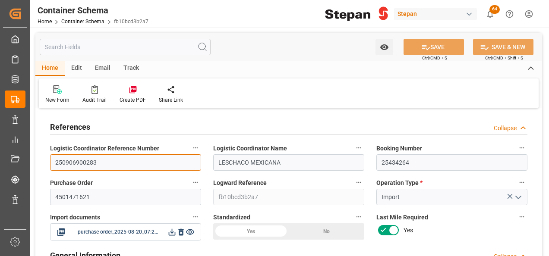
drag, startPoint x: 102, startPoint y: 164, endPoint x: 36, endPoint y: 164, distance: 66.4
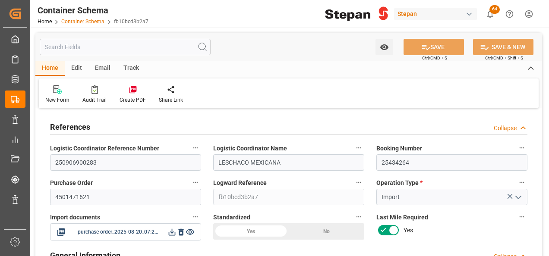
click at [66, 24] on link "Container Schema" at bounding box center [82, 22] width 43 height 6
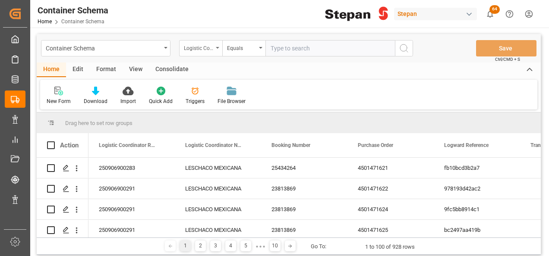
click at [216, 48] on icon "open menu" at bounding box center [217, 48] width 3 height 2
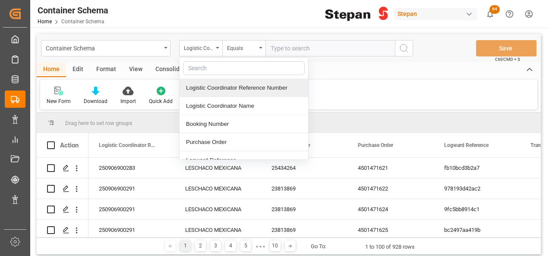
click at [217, 89] on div "Logistic Coordinator Reference Number" at bounding box center [243, 88] width 129 height 18
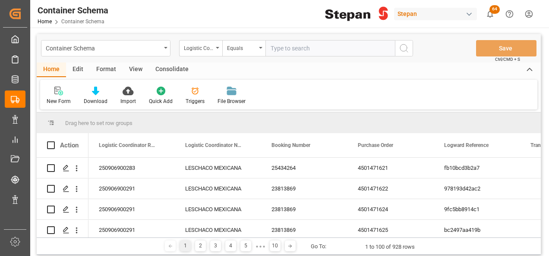
click at [279, 48] on input "text" at bounding box center [329, 48] width 129 height 16
paste input "250906900283"
type input "250906900283"
click at [402, 44] on circle "search button" at bounding box center [403, 47] width 7 height 7
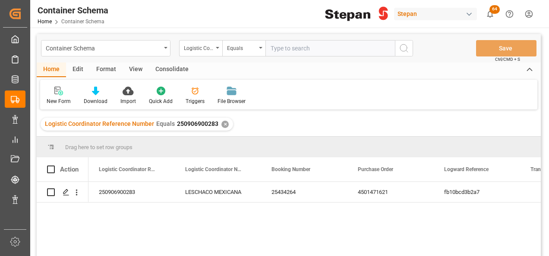
click at [223, 126] on div "✕" at bounding box center [224, 124] width 7 height 7
